Goal: Navigation & Orientation: Find specific page/section

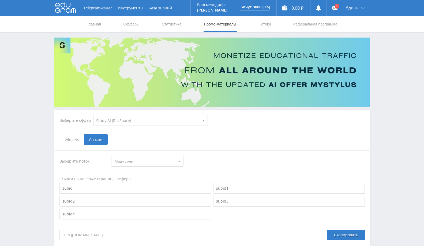
select select "376"
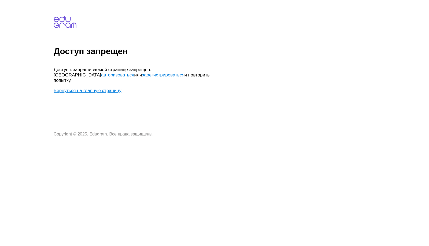
click at [80, 88] on link "Вернуться на главную страницу" at bounding box center [88, 90] width 68 height 5
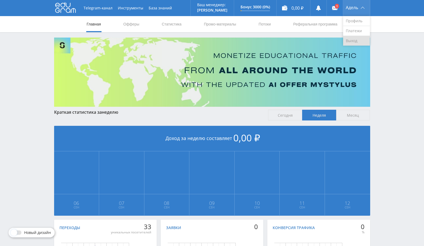
click at [353, 39] on link "Выход" at bounding box center [356, 41] width 27 height 10
